Goal: Use online tool/utility: Utilize a website feature to perform a specific function

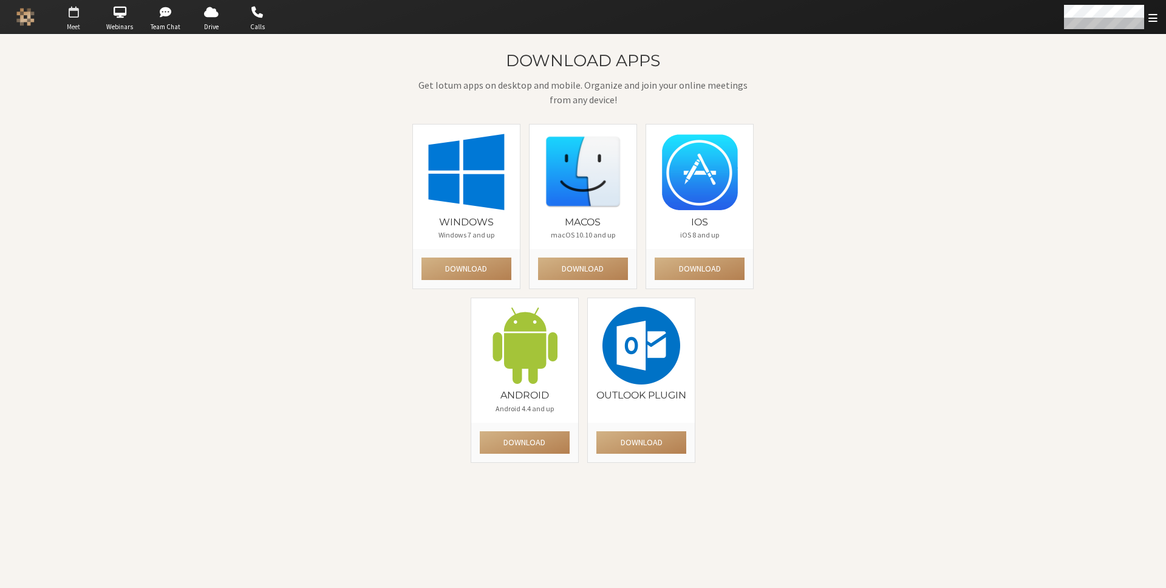
click at [75, 19] on span "button" at bounding box center [73, 11] width 43 height 19
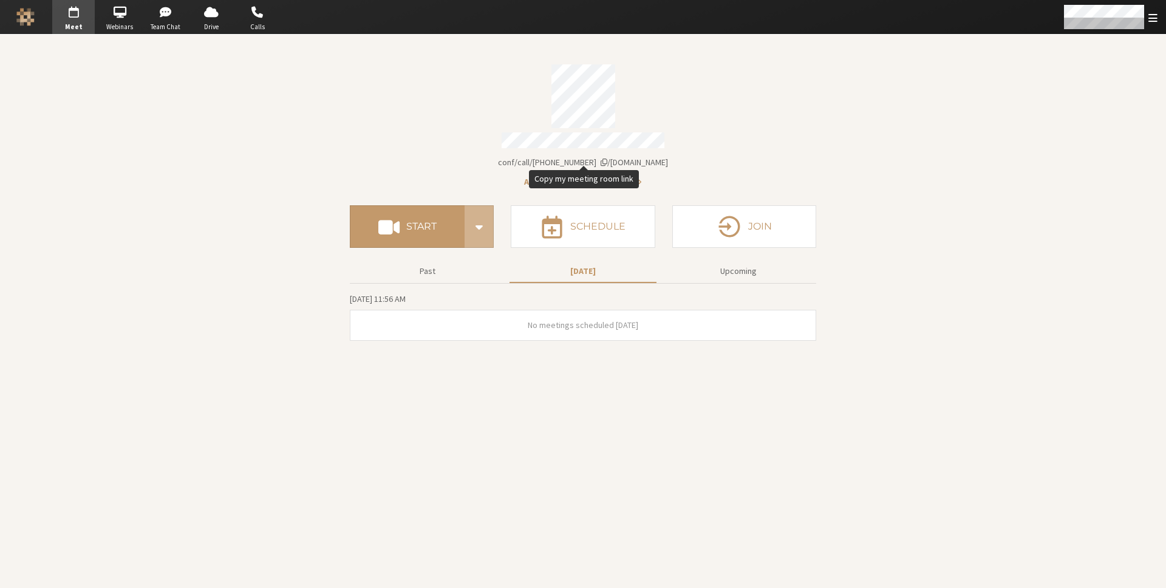
click at [646, 160] on span "[DOMAIN_NAME]/conf/call/[PHONE_NUMBER]" at bounding box center [583, 162] width 170 height 11
click at [594, 157] on span "[DOMAIN_NAME]/conf/call/[PHONE_NUMBER]" at bounding box center [583, 162] width 170 height 11
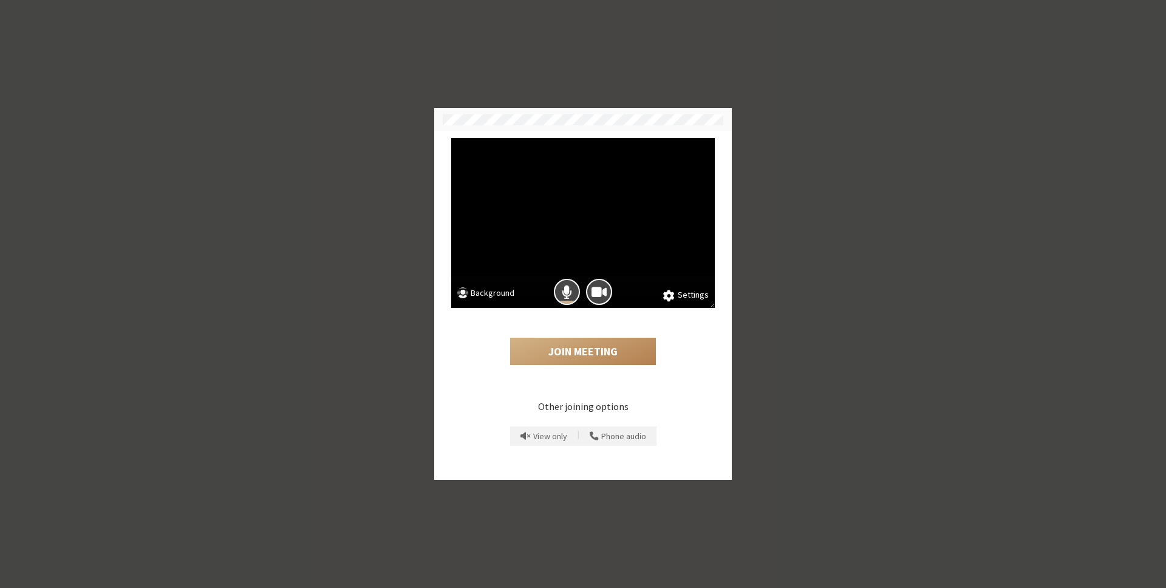
click at [505, 292] on button "Background" at bounding box center [485, 294] width 57 height 15
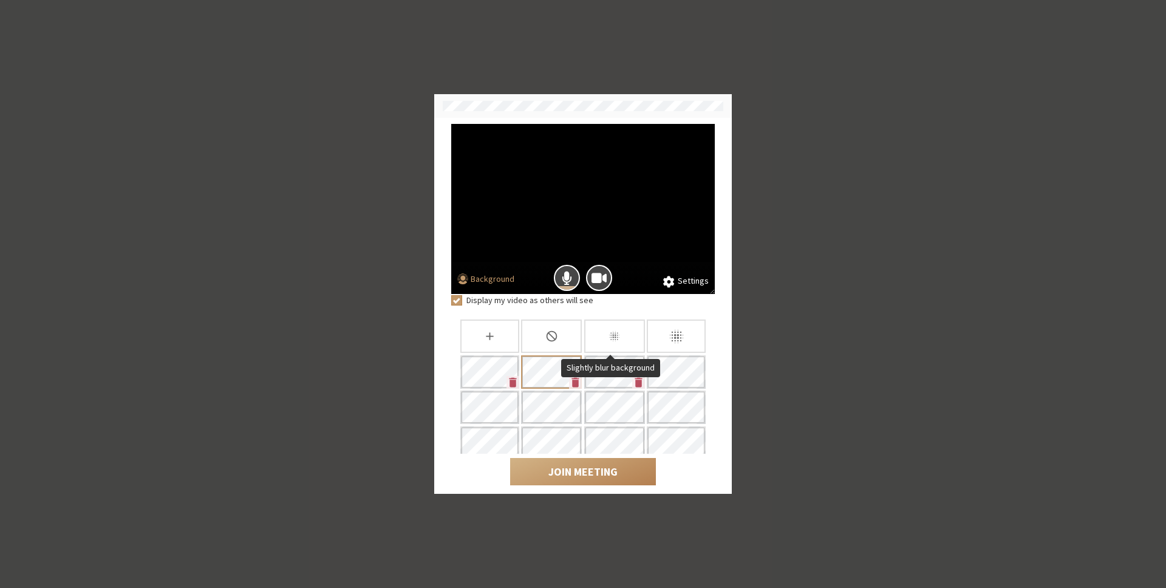
click at [608, 336] on icon "Slightly blur background" at bounding box center [614, 336] width 13 height 13
click at [621, 482] on button "Join Meeting" at bounding box center [583, 472] width 146 height 28
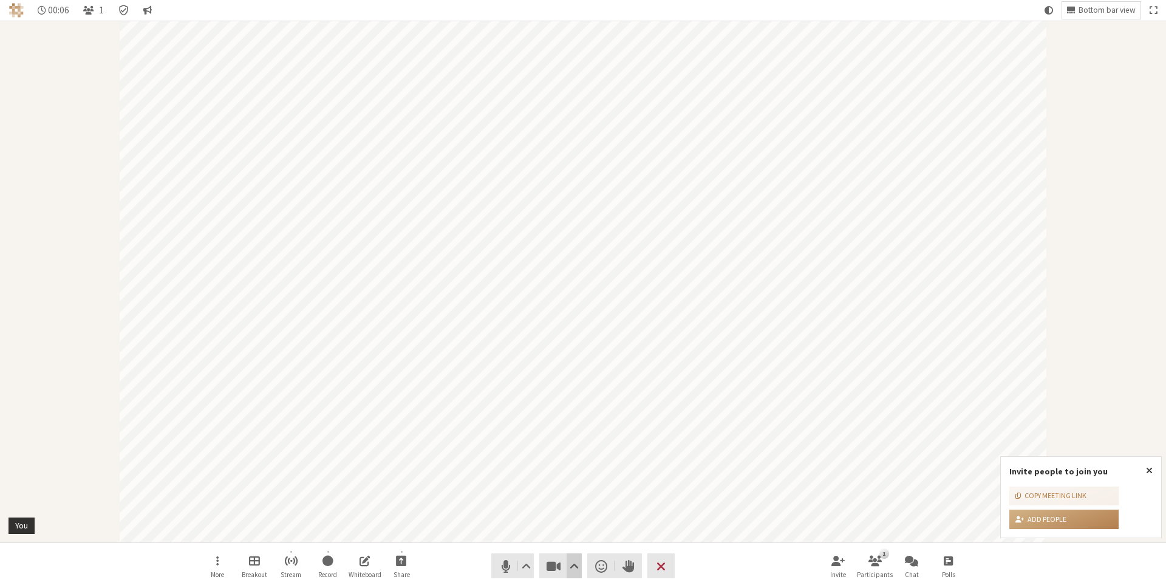
click at [573, 568] on span "Video setting" at bounding box center [574, 565] width 9 height 17
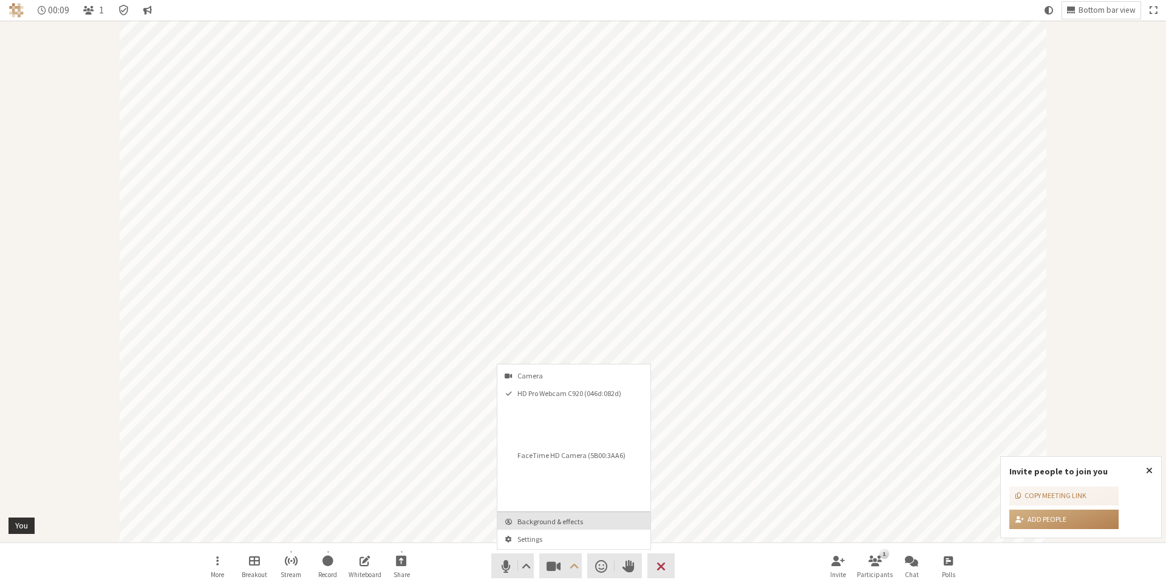
click at [570, 517] on span "Background & effects" at bounding box center [581, 521] width 128 height 8
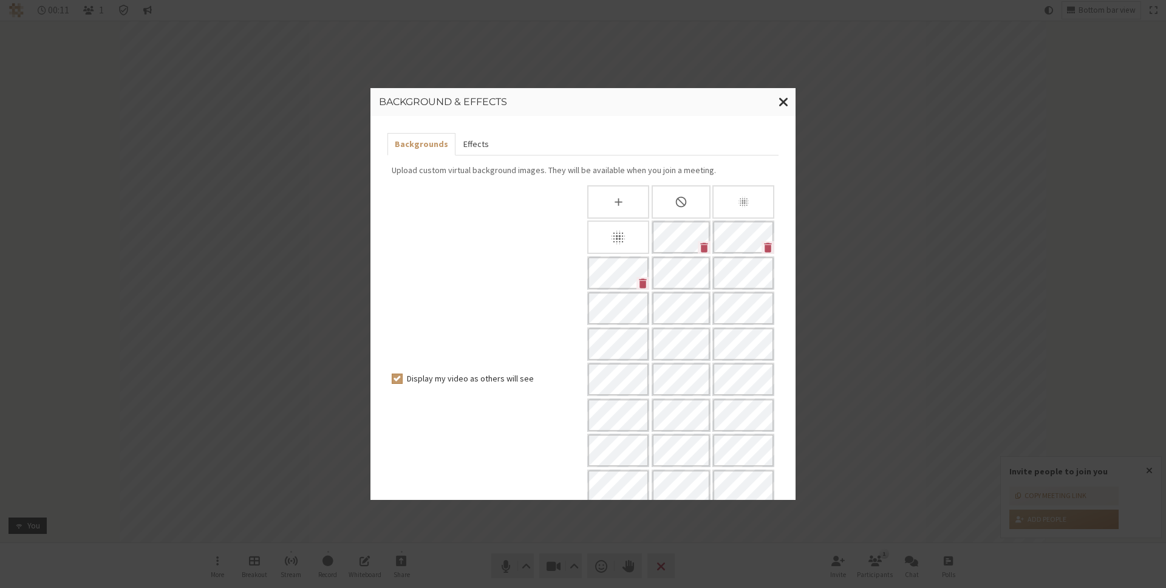
click at [469, 145] on button "Effects" at bounding box center [475, 144] width 40 height 22
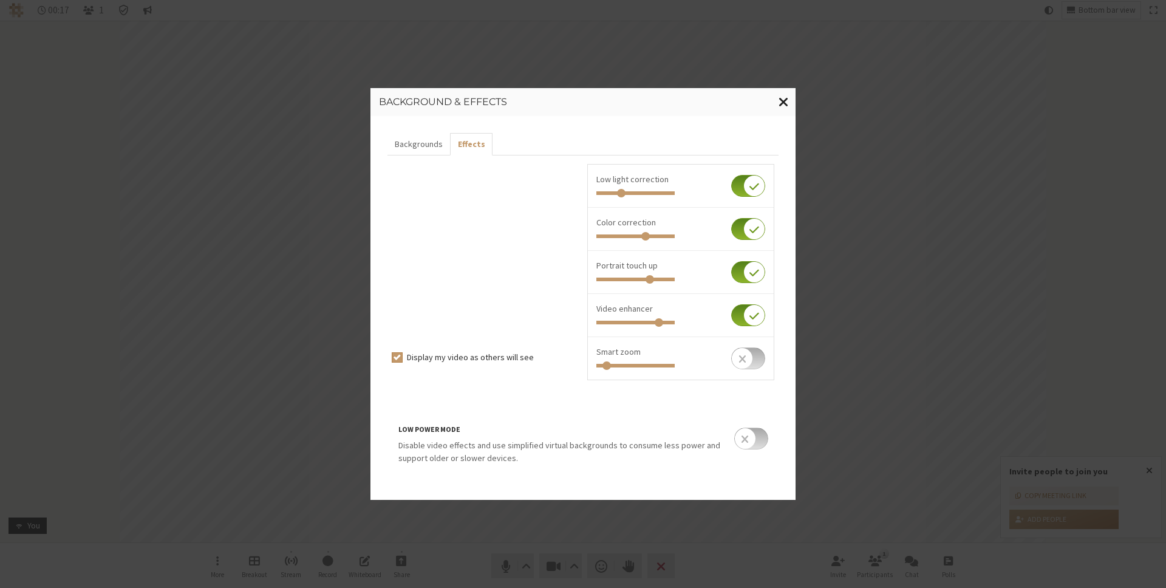
click at [788, 99] on span "Close modal" at bounding box center [783, 101] width 10 height 15
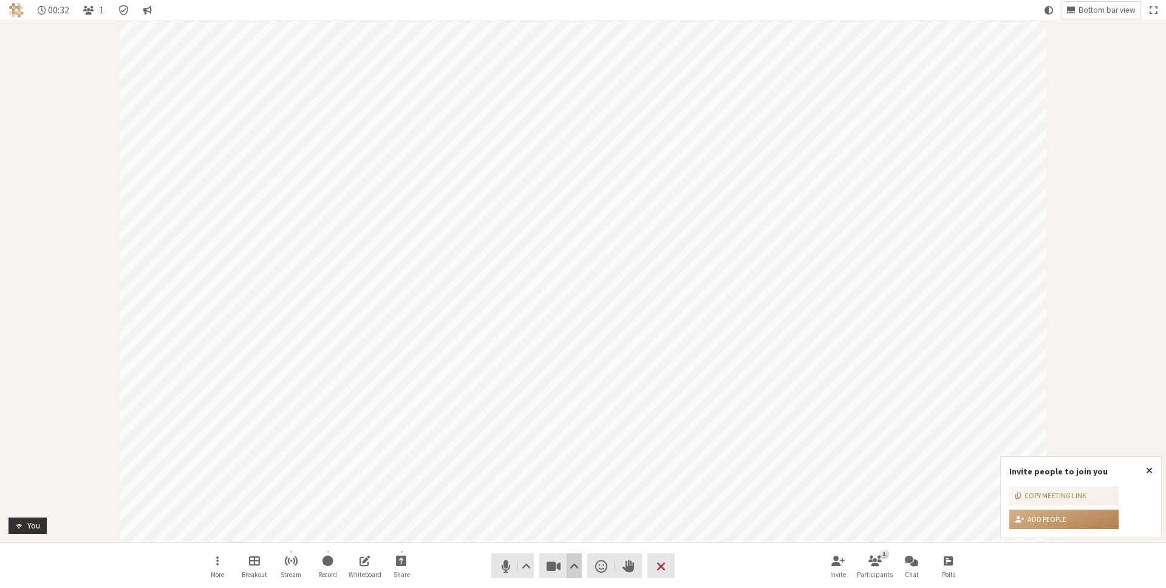
click at [576, 565] on span "Video setting" at bounding box center [574, 565] width 9 height 17
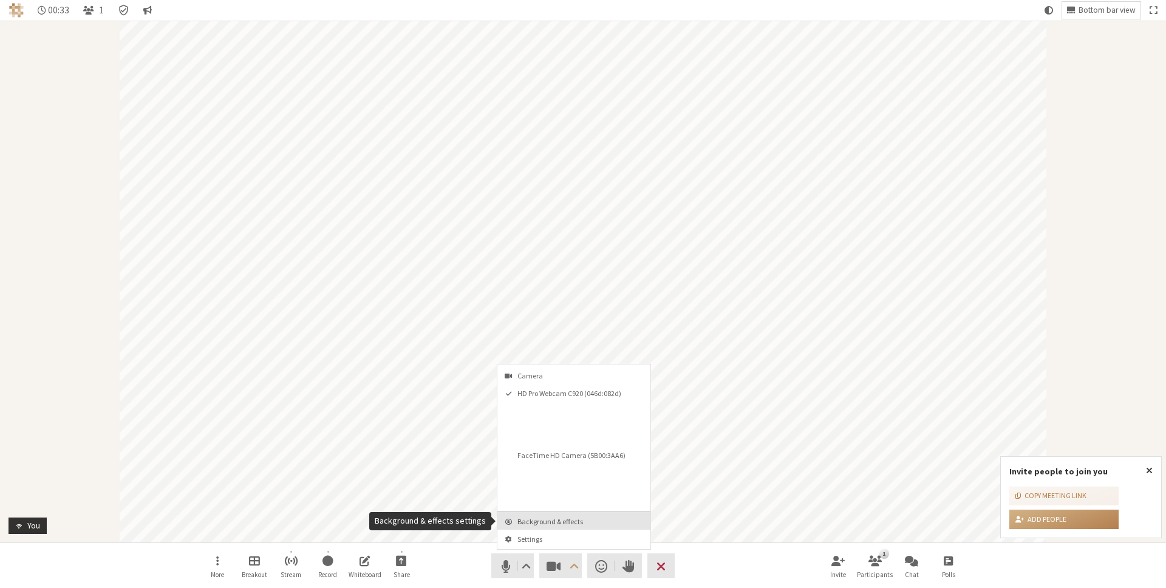
click at [573, 520] on span "Background & effects" at bounding box center [581, 521] width 128 height 8
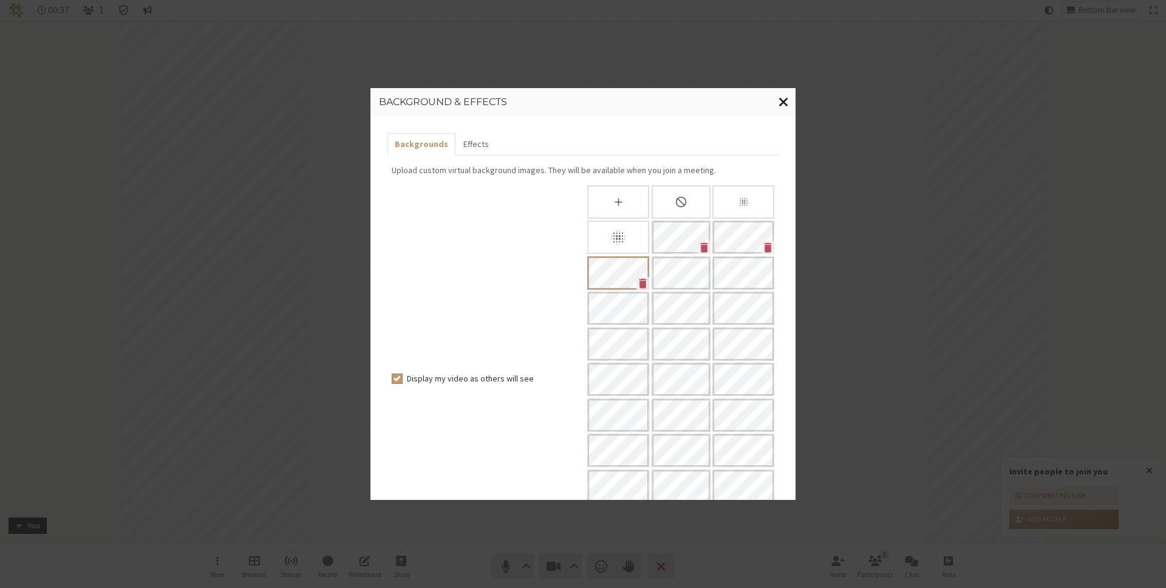
click at [787, 97] on span "Close modal" at bounding box center [783, 101] width 10 height 15
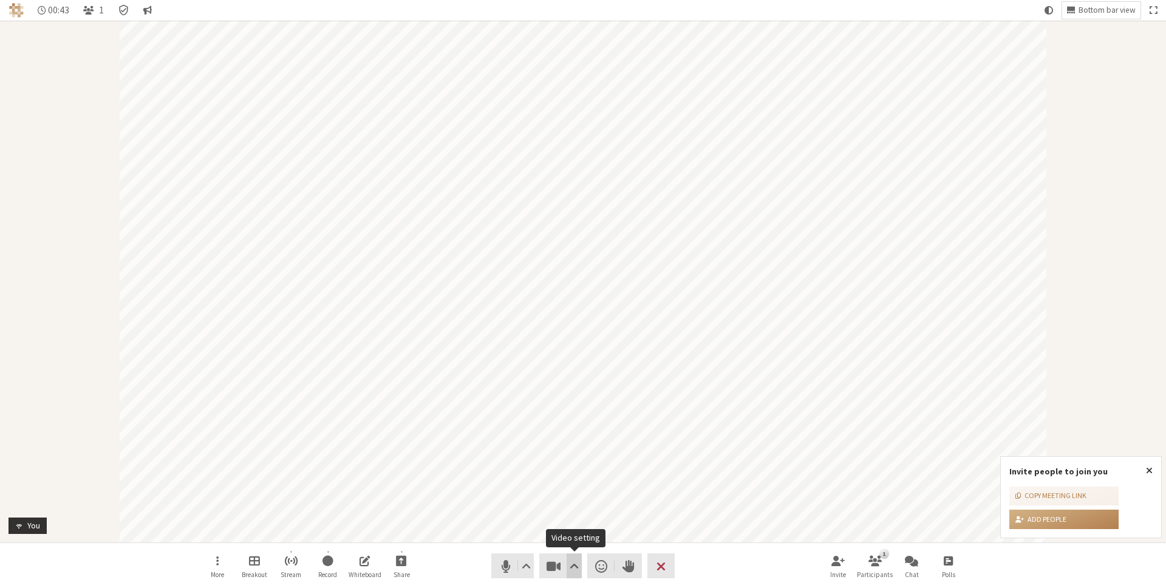
click at [574, 562] on span "Video setting" at bounding box center [574, 565] width 9 height 17
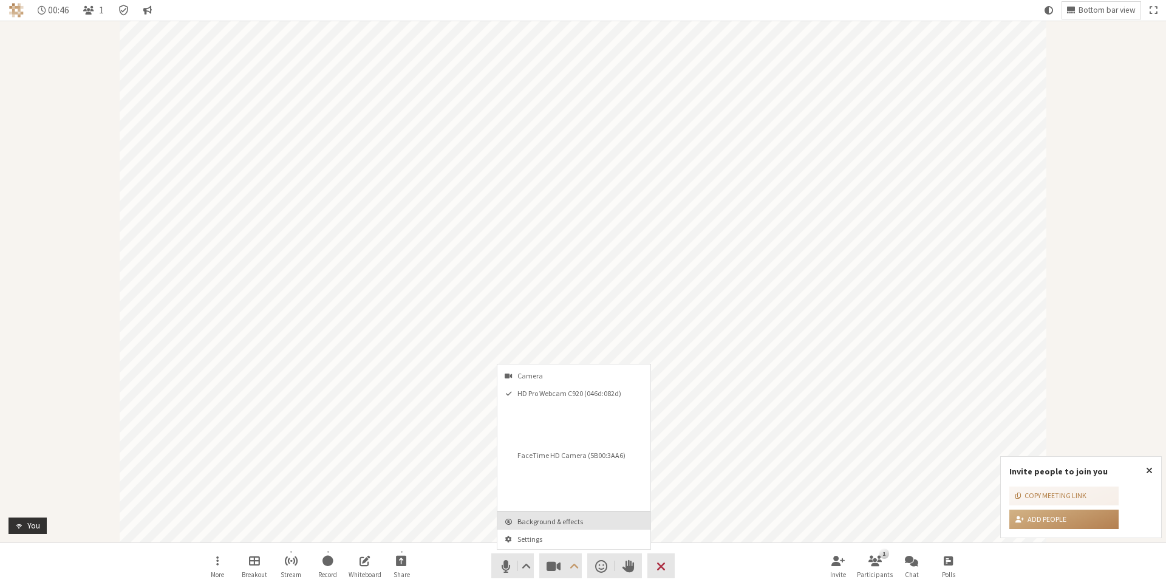
click at [567, 520] on span "Background & effects" at bounding box center [581, 521] width 128 height 8
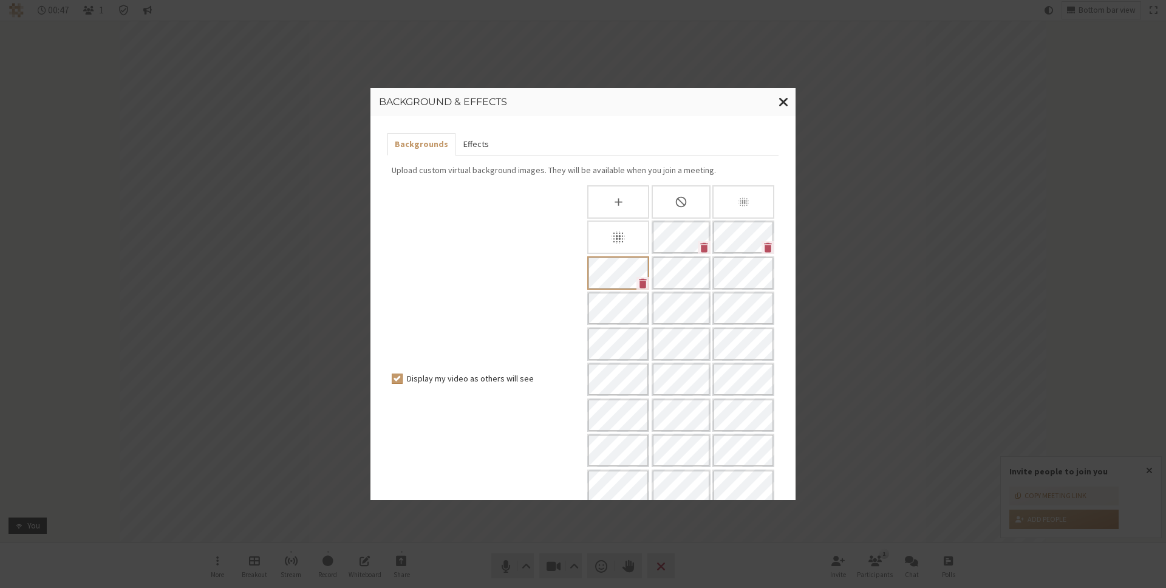
click at [466, 145] on button "Effects" at bounding box center [475, 144] width 40 height 22
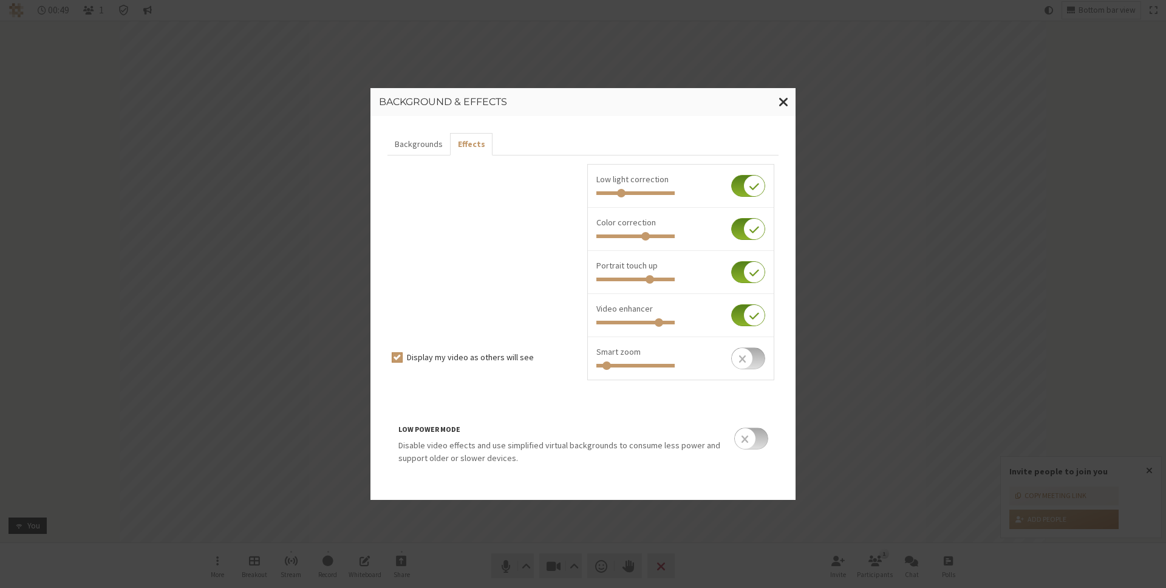
click at [741, 361] on input "checkbox" at bounding box center [748, 358] width 34 height 22
checkbox input "true"
click at [782, 96] on span "Close modal" at bounding box center [783, 101] width 10 height 15
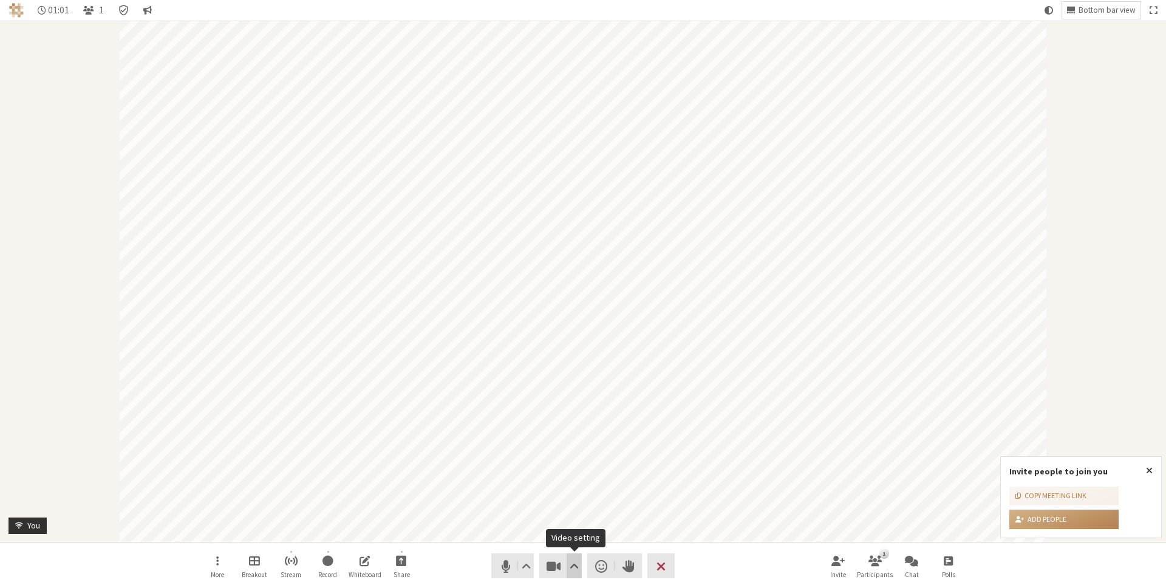
click at [577, 559] on span "Video setting" at bounding box center [574, 565] width 9 height 17
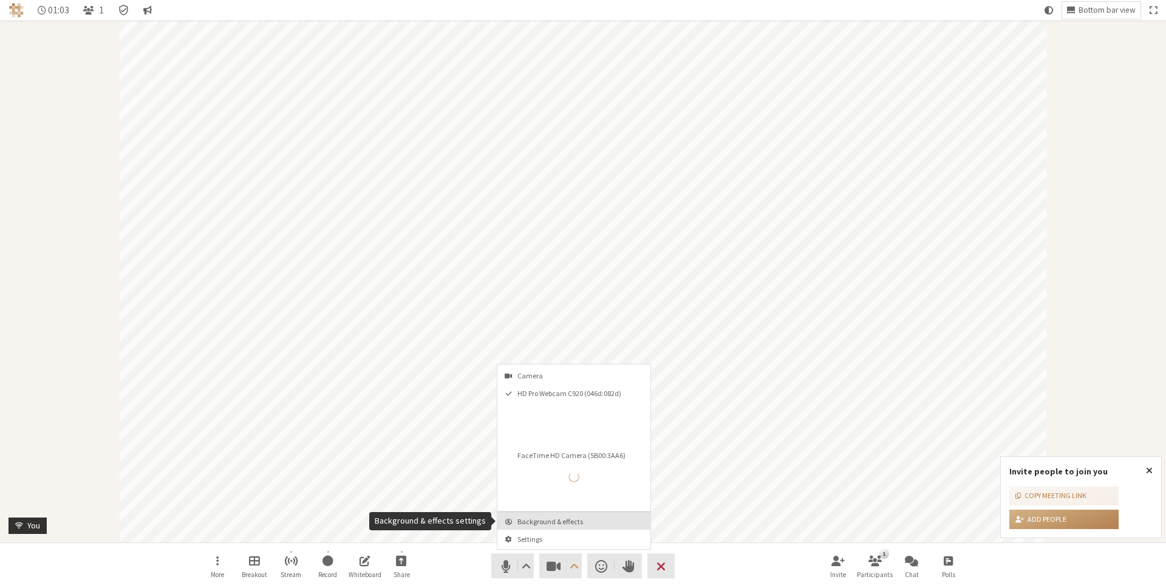
click at [585, 513] on button "Background & effects" at bounding box center [573, 521] width 153 height 18
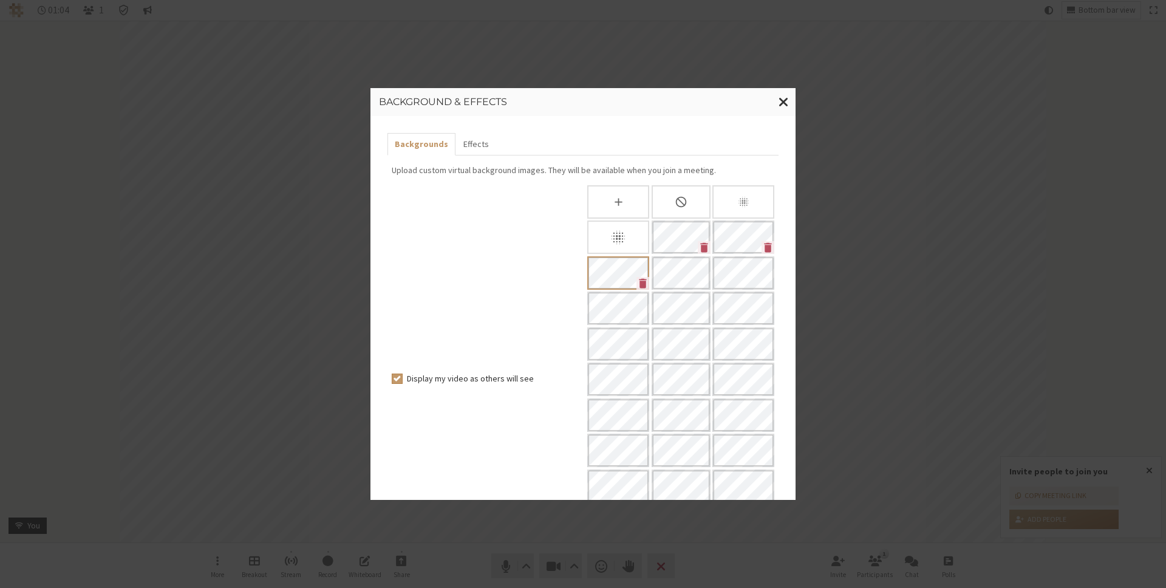
click at [477, 130] on div "Backgrounds Effects Upload custom virtual background images. They will be avail…" at bounding box center [582, 308] width 425 height 384
click at [477, 138] on button "Effects" at bounding box center [475, 144] width 40 height 22
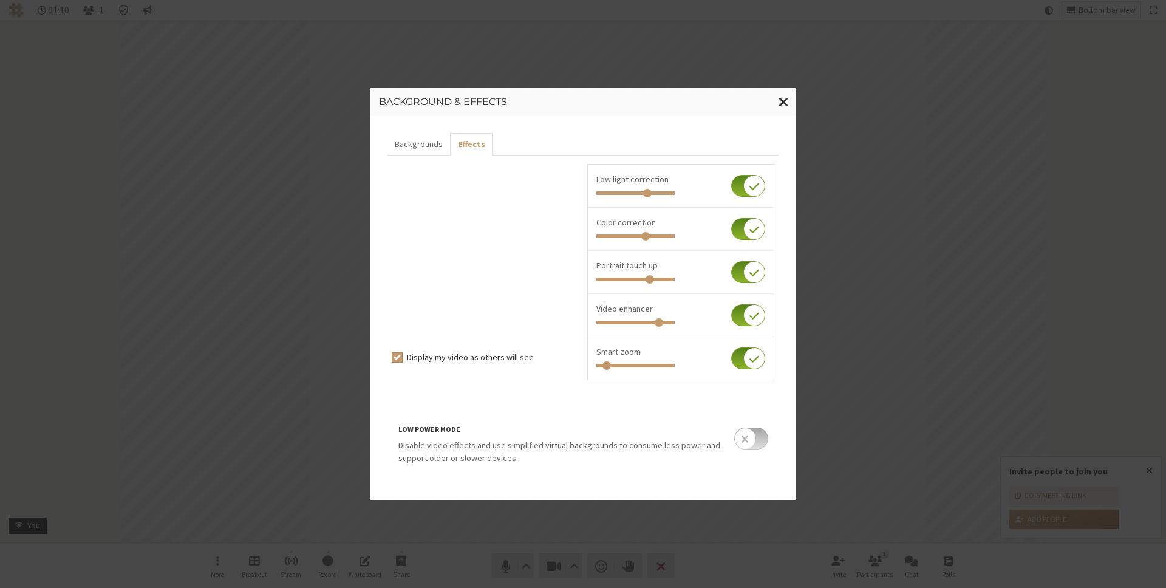
click at [647, 192] on input "Invite people to join you" at bounding box center [635, 193] width 78 height 4
type input "0.522"
click at [637, 192] on input "Invite people to join you" at bounding box center [635, 193] width 78 height 4
click at [788, 100] on span "Close modal" at bounding box center [783, 101] width 10 height 15
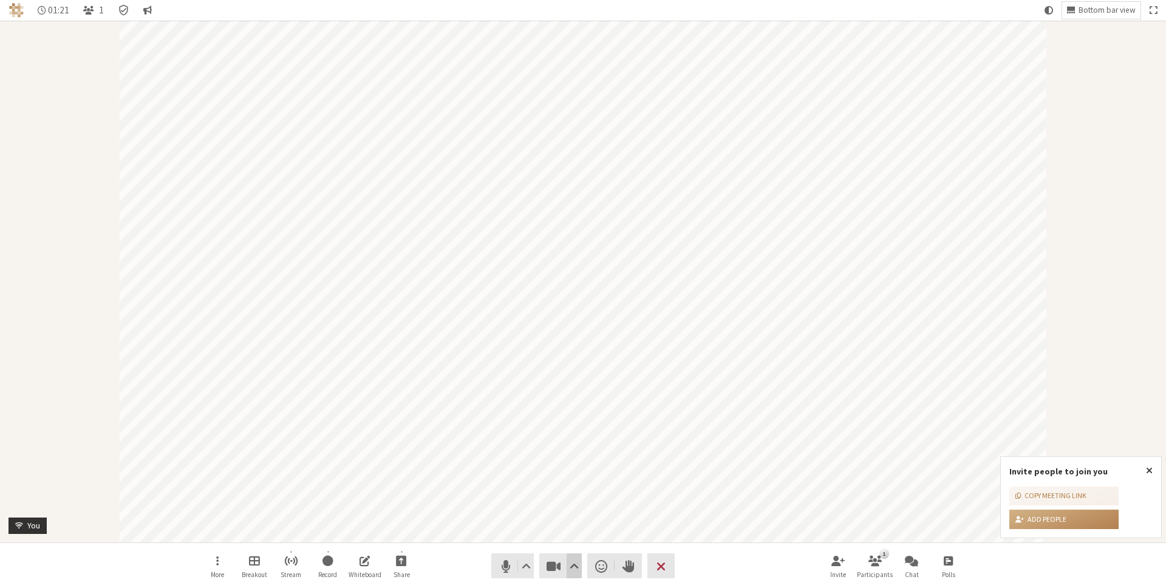
click at [574, 570] on span "Video setting" at bounding box center [574, 565] width 9 height 17
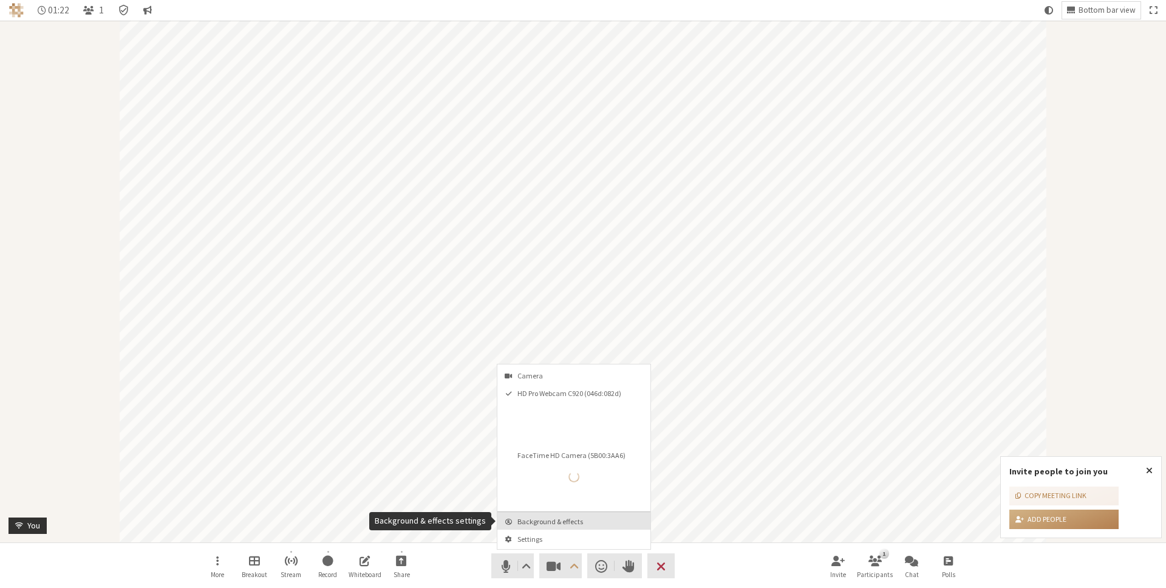
click at [573, 526] on button "Background & effects" at bounding box center [573, 521] width 153 height 18
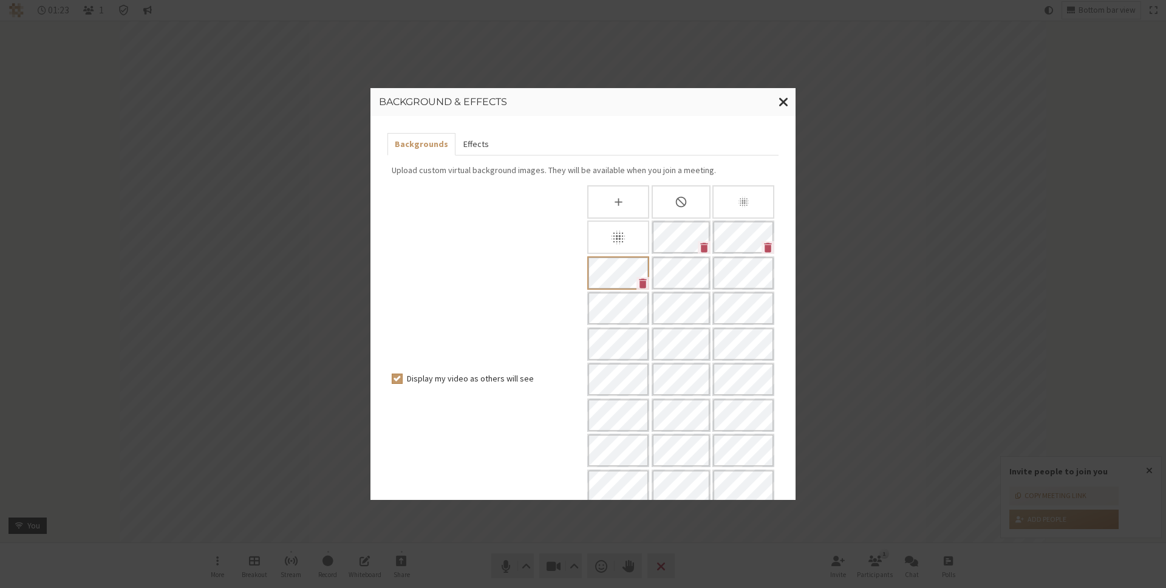
click at [481, 144] on button "Effects" at bounding box center [475, 144] width 40 height 22
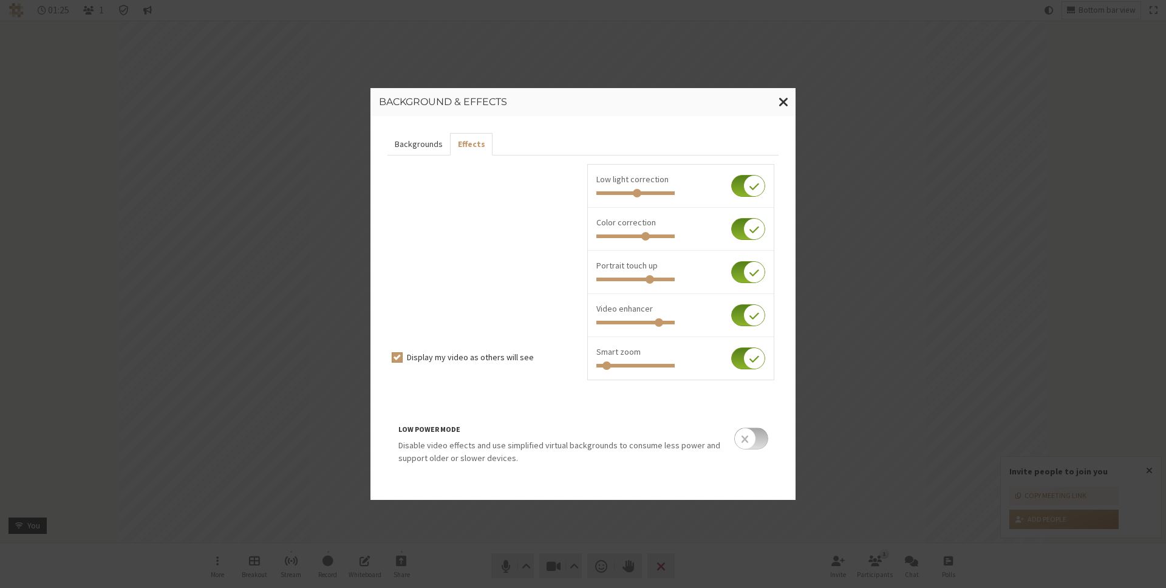
click at [420, 141] on button "Backgrounds" at bounding box center [418, 144] width 63 height 22
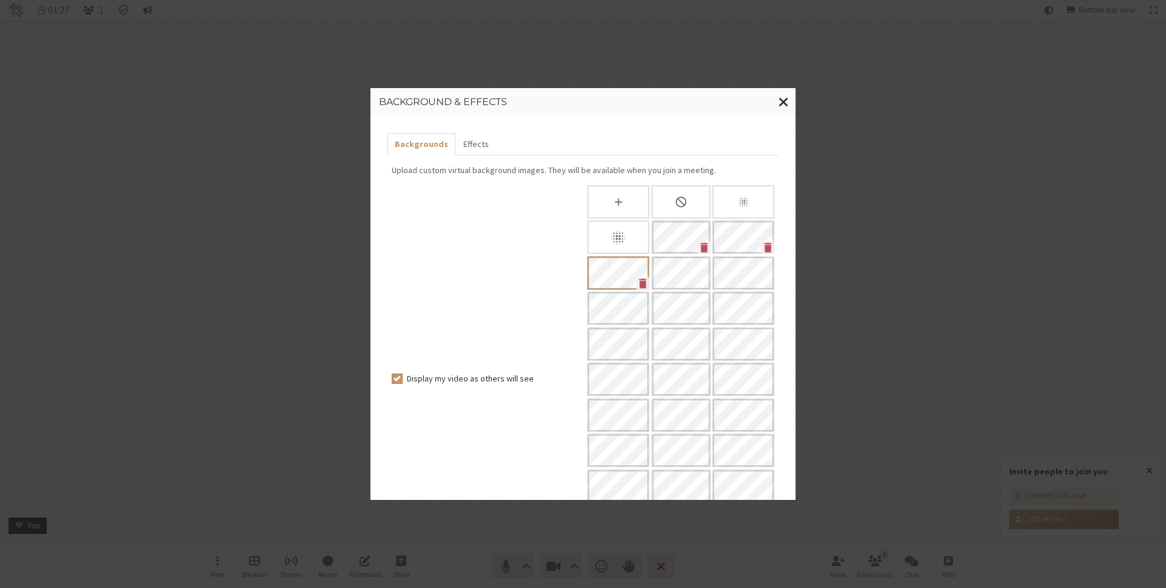
click at [735, 202] on div "Slightly blur background" at bounding box center [743, 201] width 62 height 33
click at [624, 225] on div "Blur background" at bounding box center [618, 236] width 62 height 33
click at [791, 98] on button "Close modal" at bounding box center [784, 102] width 24 height 28
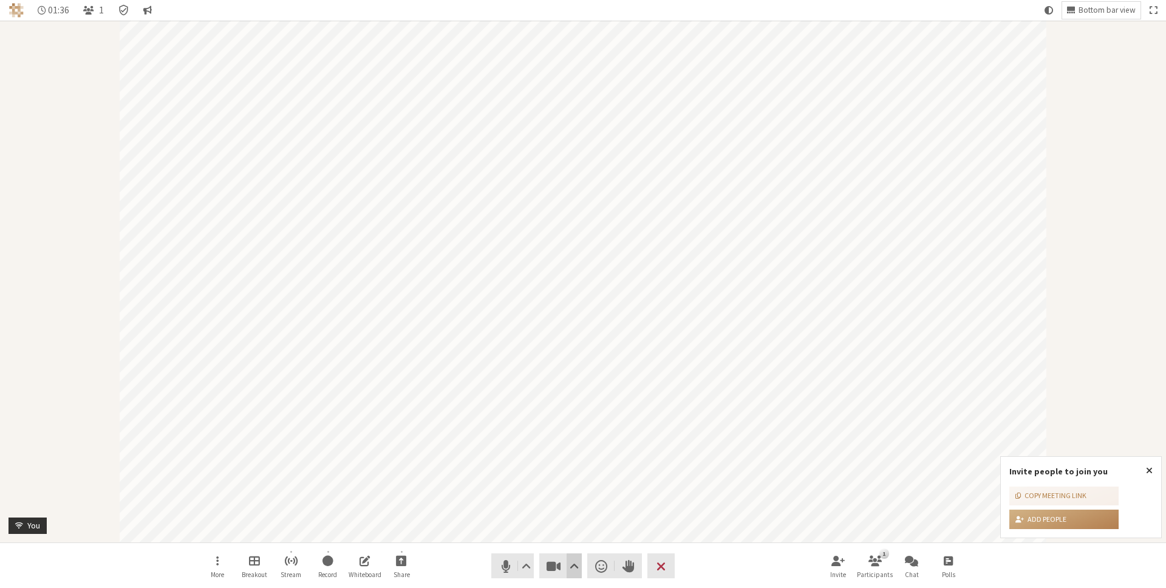
click at [575, 564] on span "Video setting" at bounding box center [574, 565] width 9 height 17
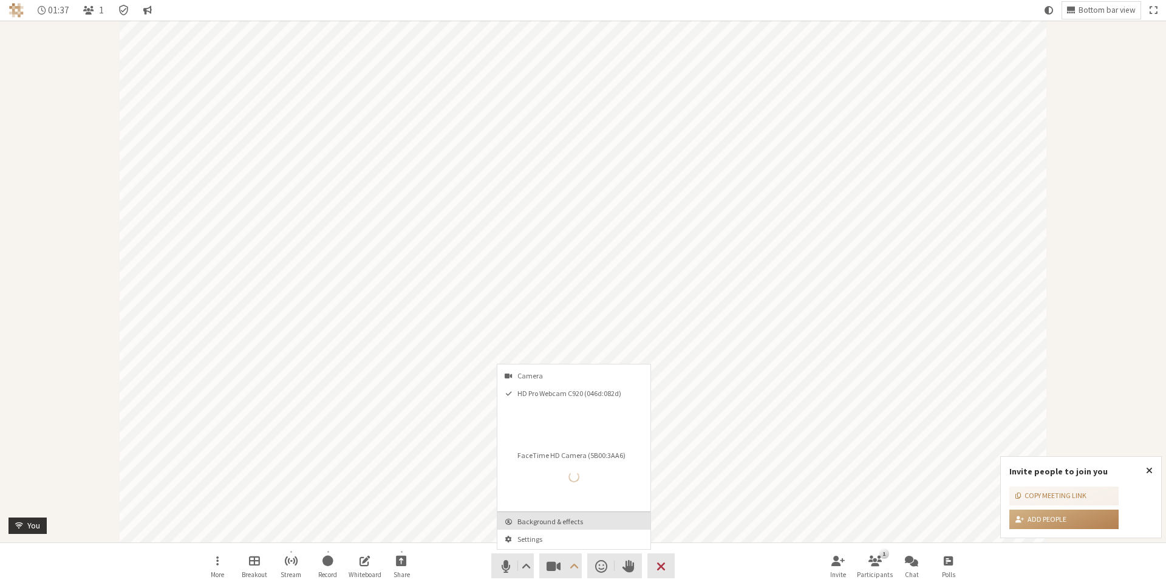
click at [575, 523] on span "Background & effects" at bounding box center [581, 521] width 128 height 8
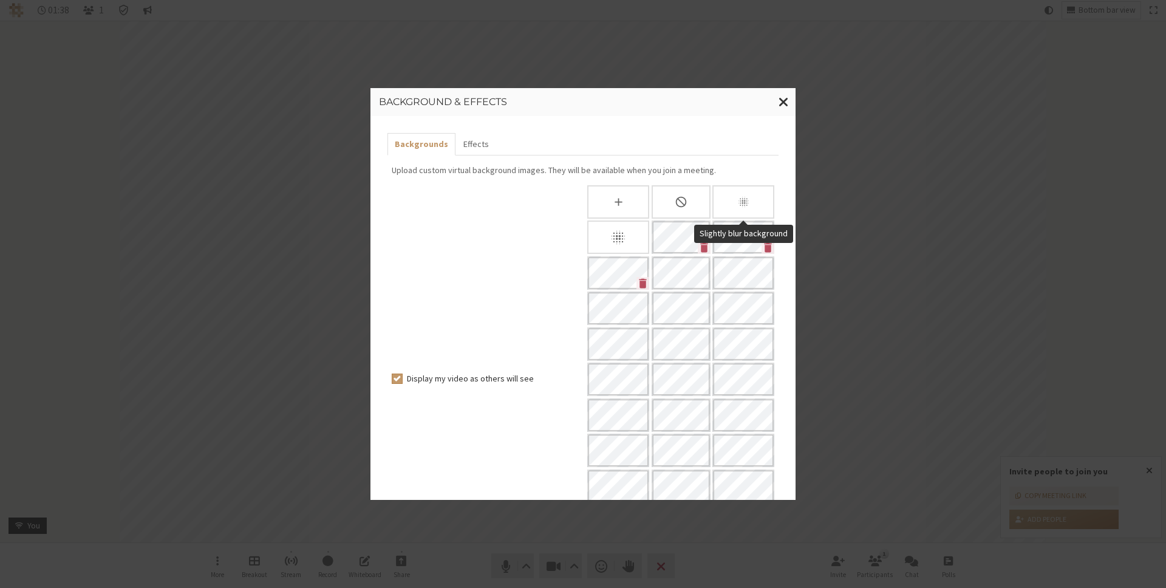
click at [737, 196] on icon "Slightly blur background" at bounding box center [743, 202] width 13 height 13
click at [783, 95] on span "Close modal" at bounding box center [783, 101] width 10 height 15
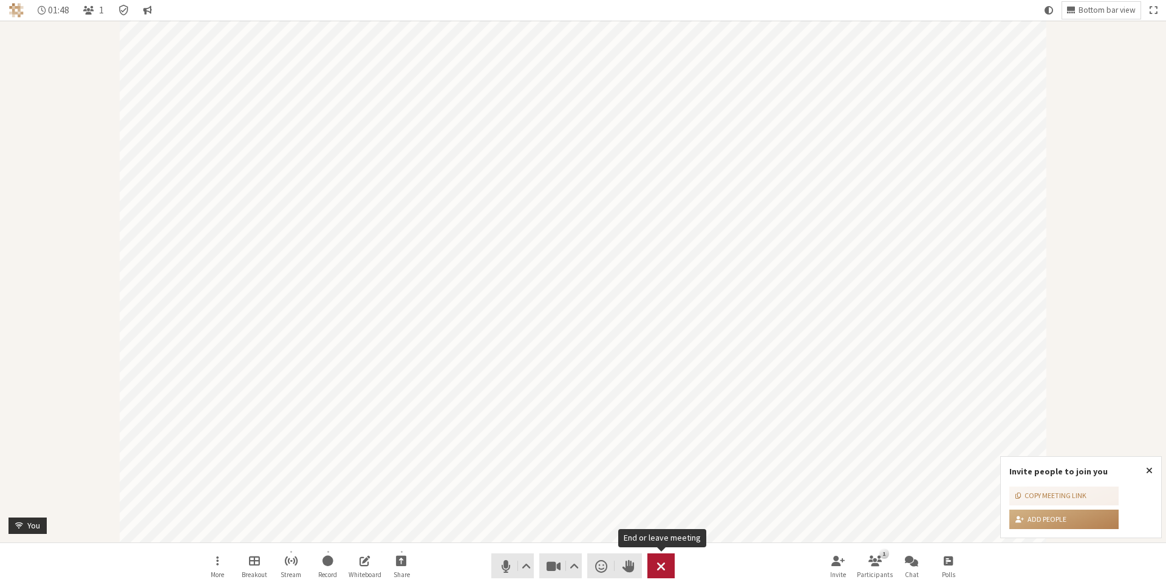
click at [653, 571] on button "Leave" at bounding box center [660, 565] width 27 height 25
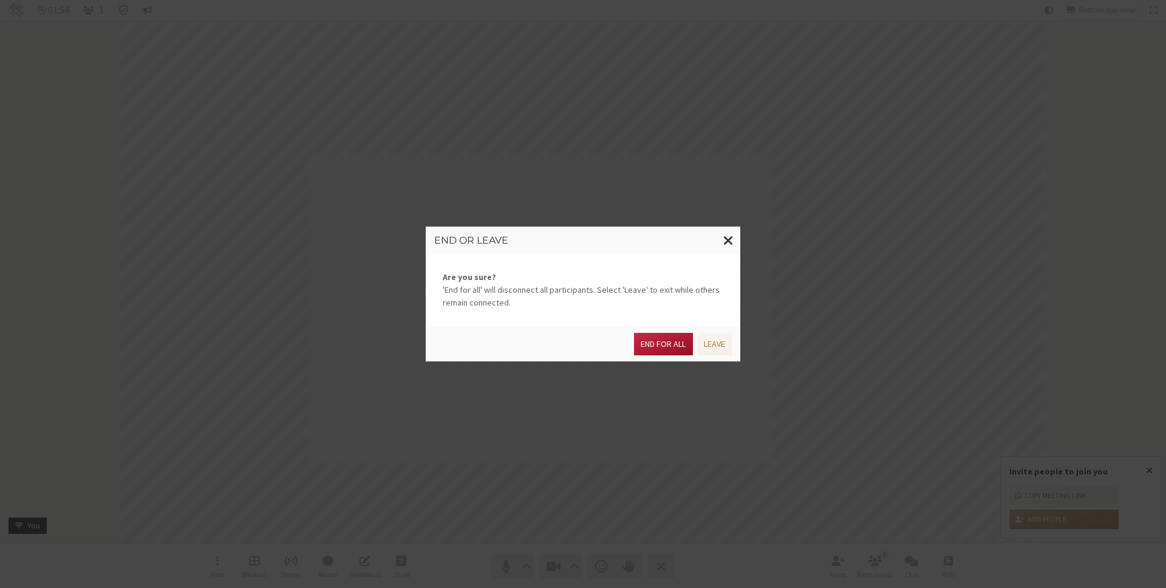
click at [673, 342] on button "End for all" at bounding box center [663, 344] width 58 height 22
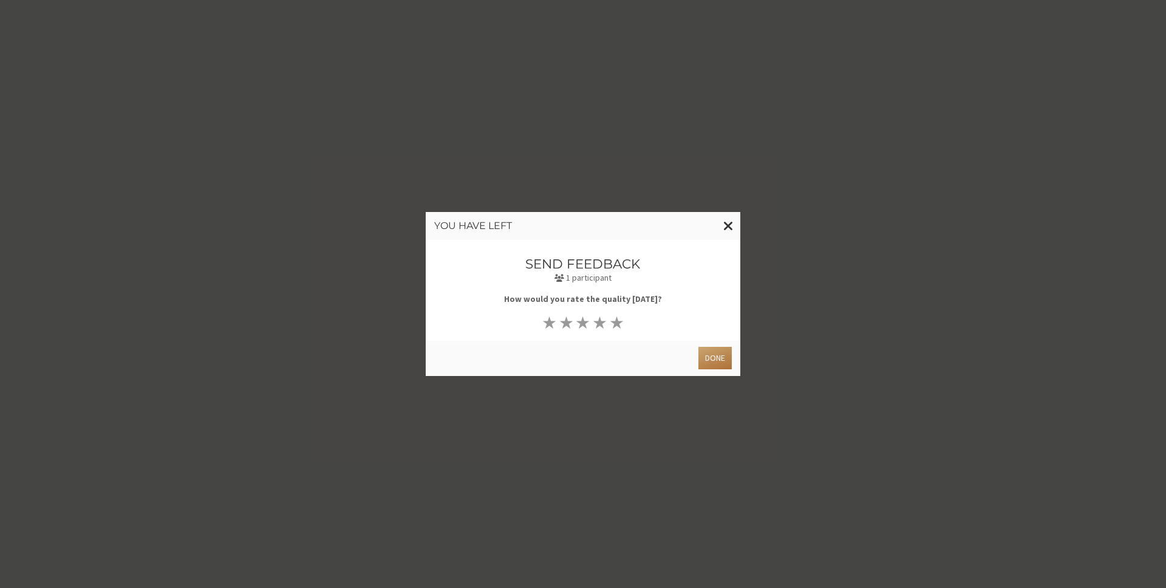
click at [710, 367] on button "Done" at bounding box center [714, 358] width 33 height 22
